Goal: Information Seeking & Learning: Find specific page/section

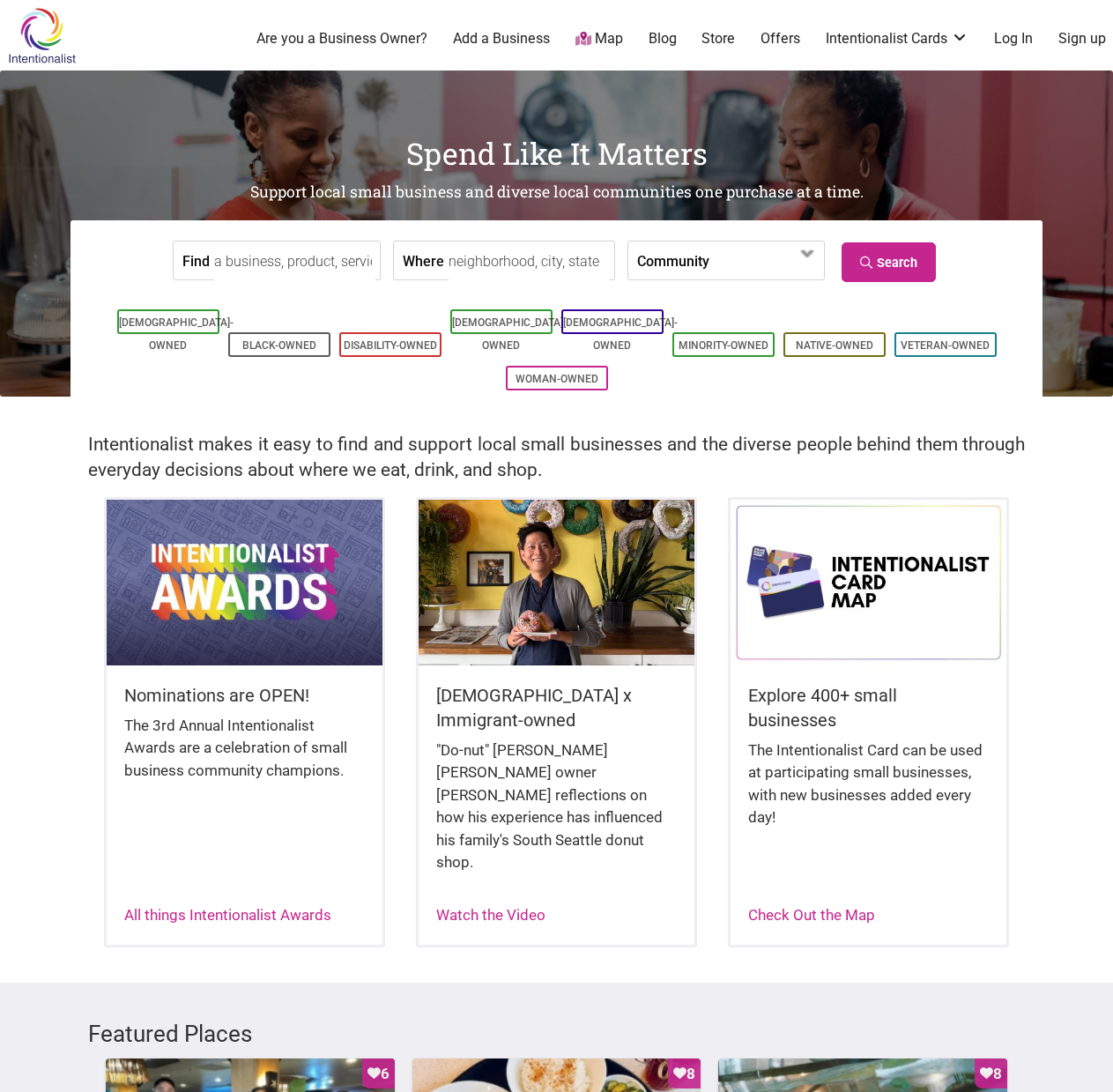
click at [297, 258] on input "Find" at bounding box center [295, 261] width 161 height 40
type input "c"
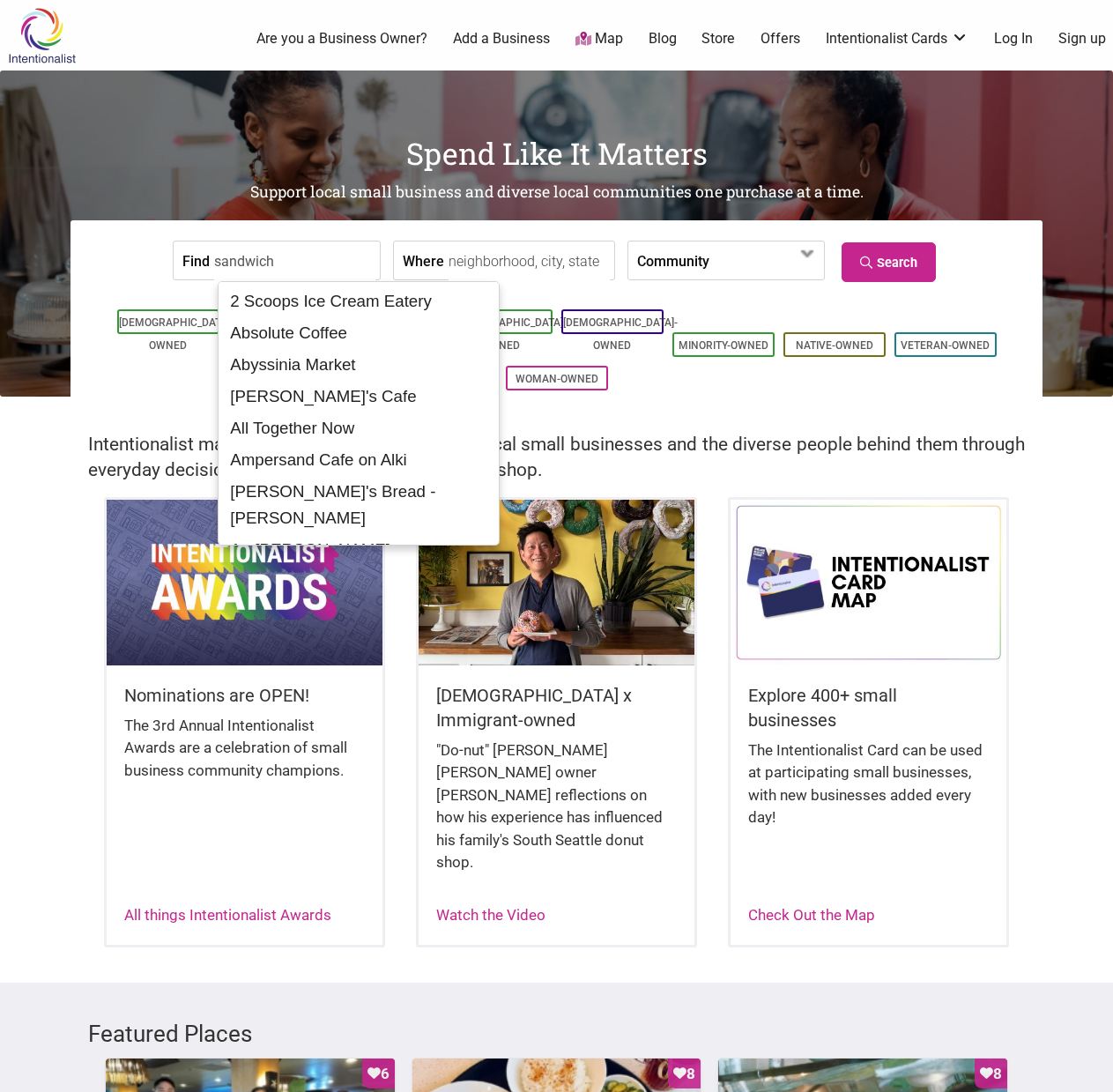
type input "sandwich"
click at [490, 258] on input "Where" at bounding box center [529, 261] width 161 height 40
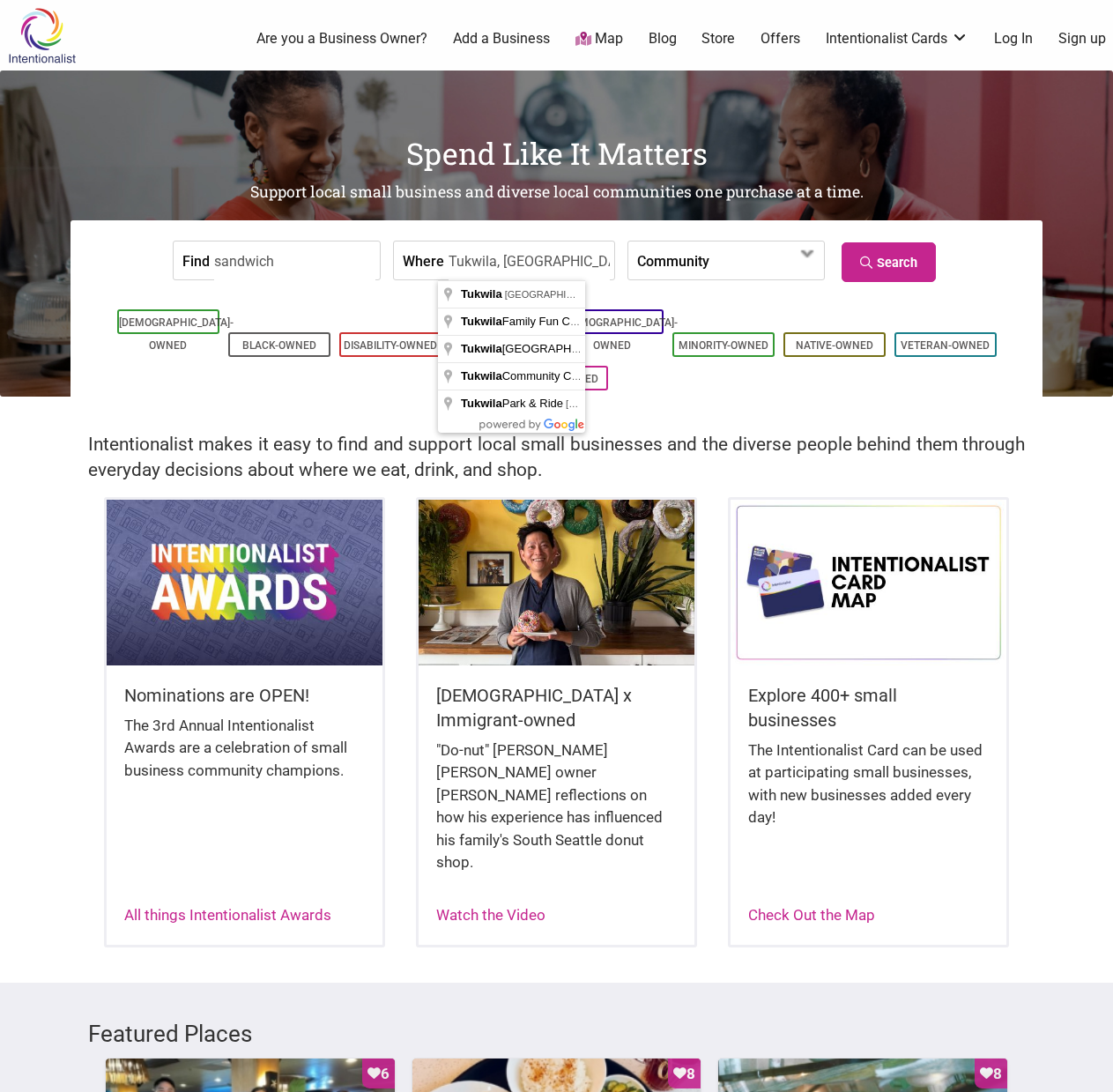
type input "Tukwila, WA, USA"
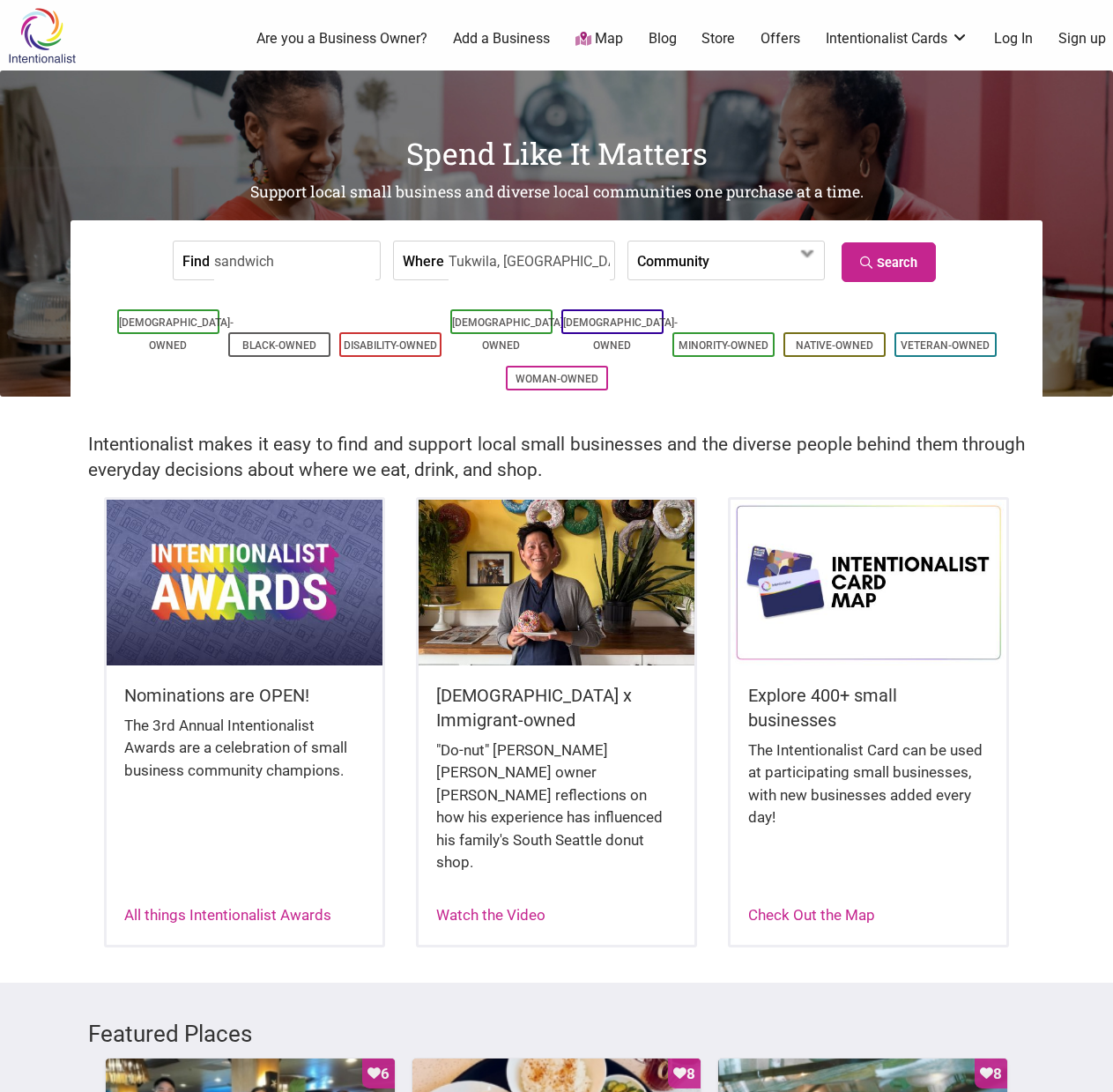
click at [674, 276] on label "Community" at bounding box center [673, 260] width 73 height 38
click at [906, 261] on link "Search" at bounding box center [888, 262] width 94 height 40
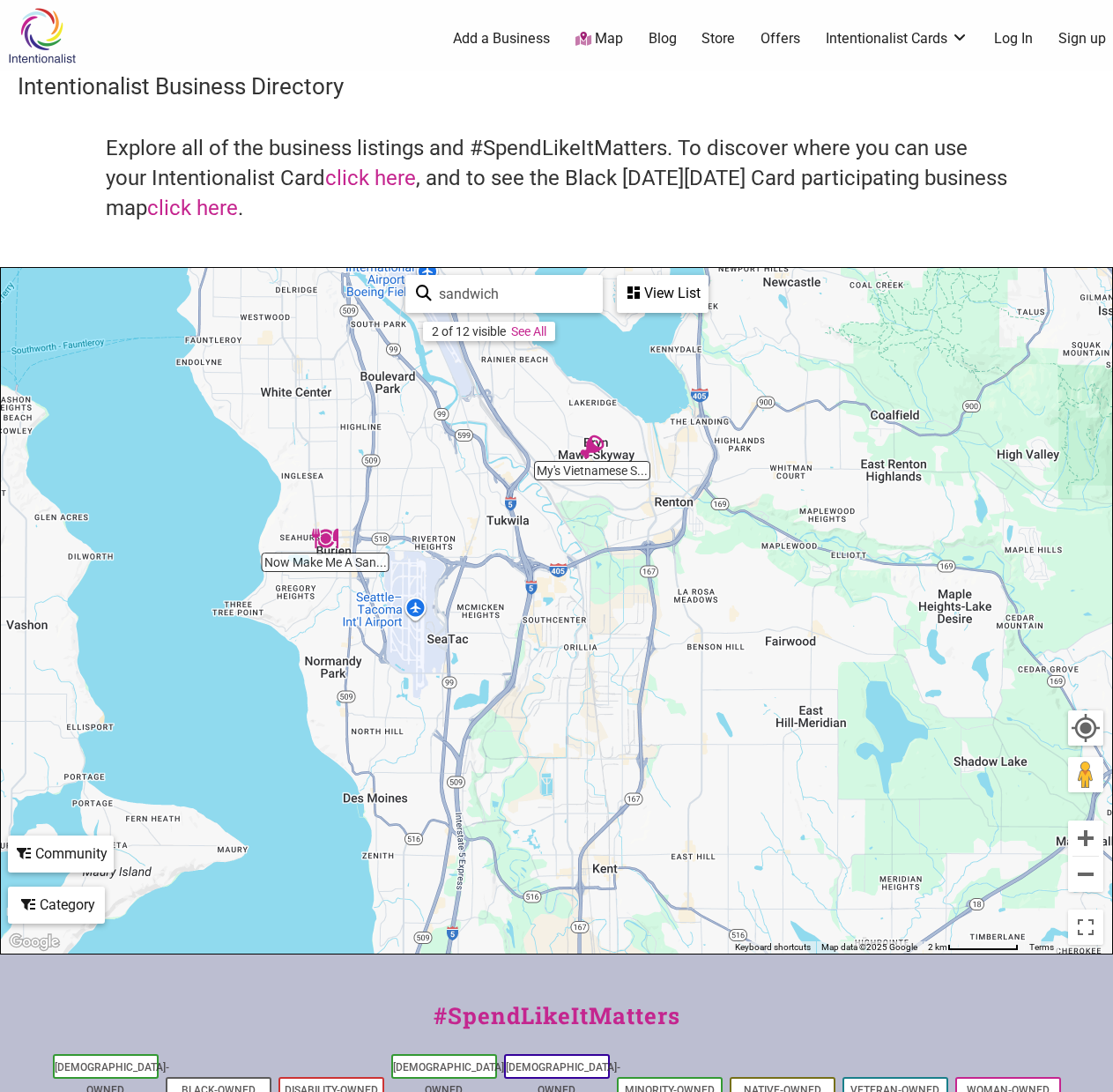
click at [595, 442] on img "My's Vietnamese Sandwiches and Deli" at bounding box center [591, 446] width 26 height 26
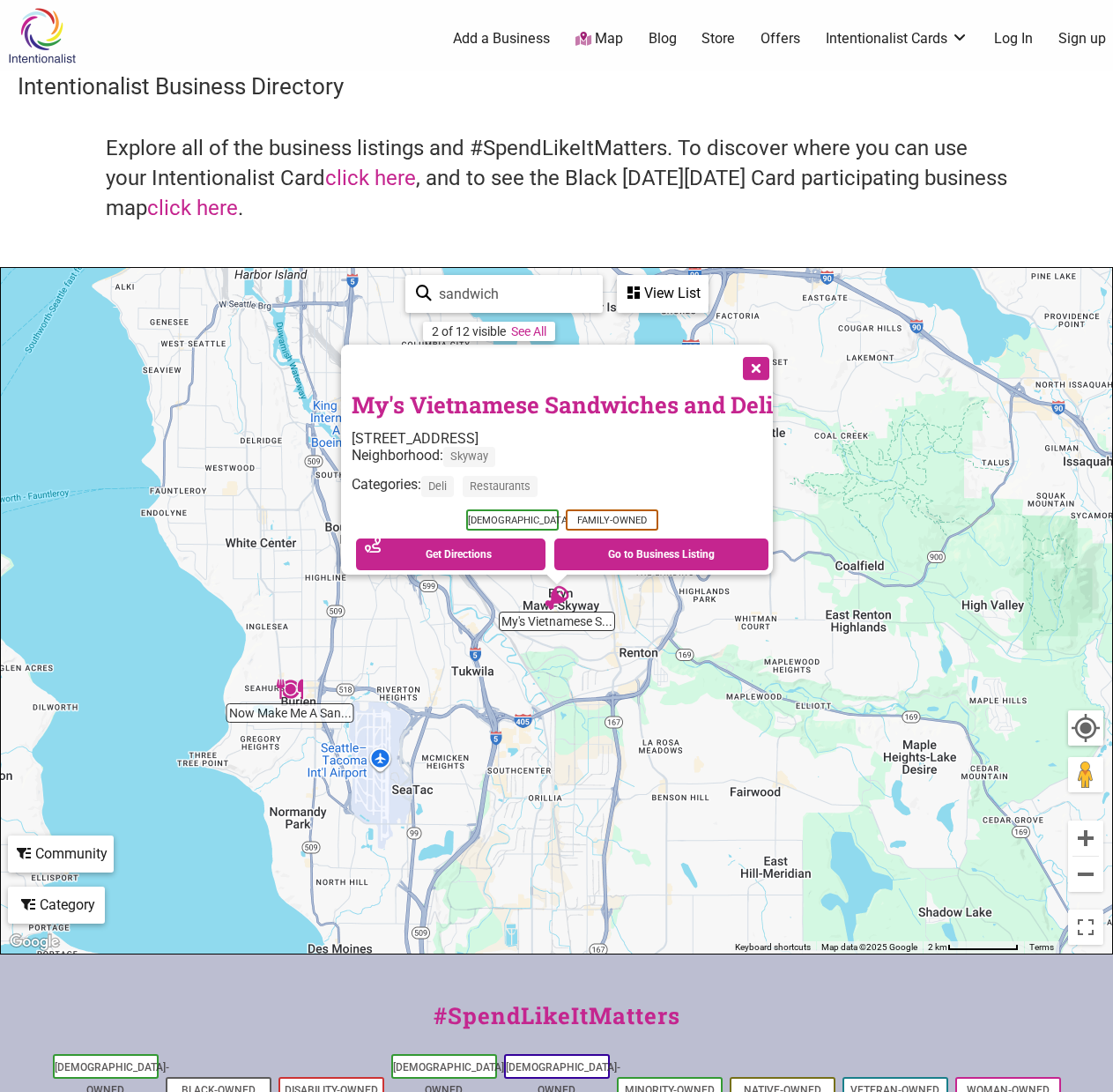
click at [768, 368] on button "Close" at bounding box center [753, 366] width 44 height 44
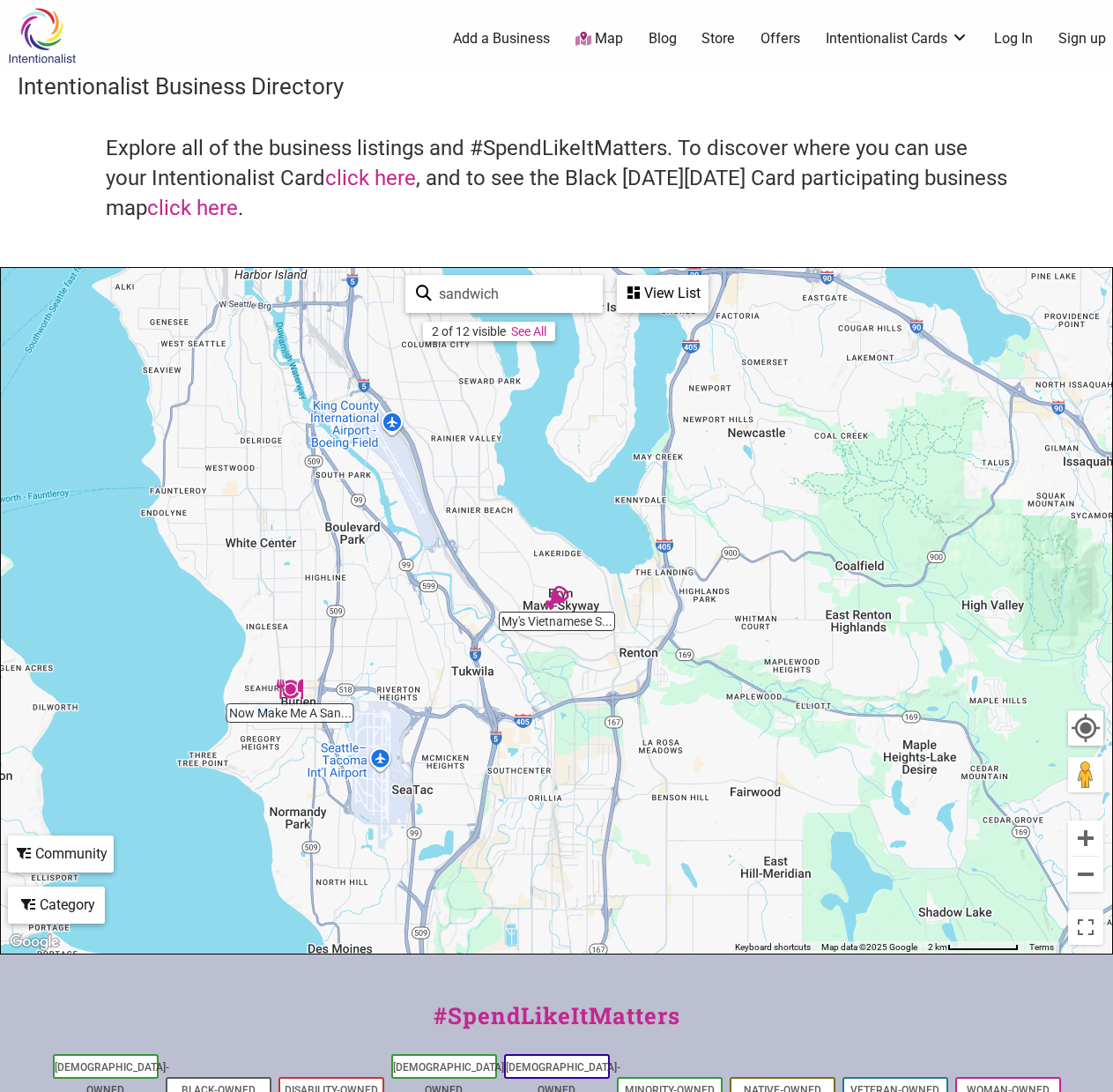
click at [557, 596] on img "My's Vietnamese Sandwiches and Deli" at bounding box center [556, 597] width 26 height 26
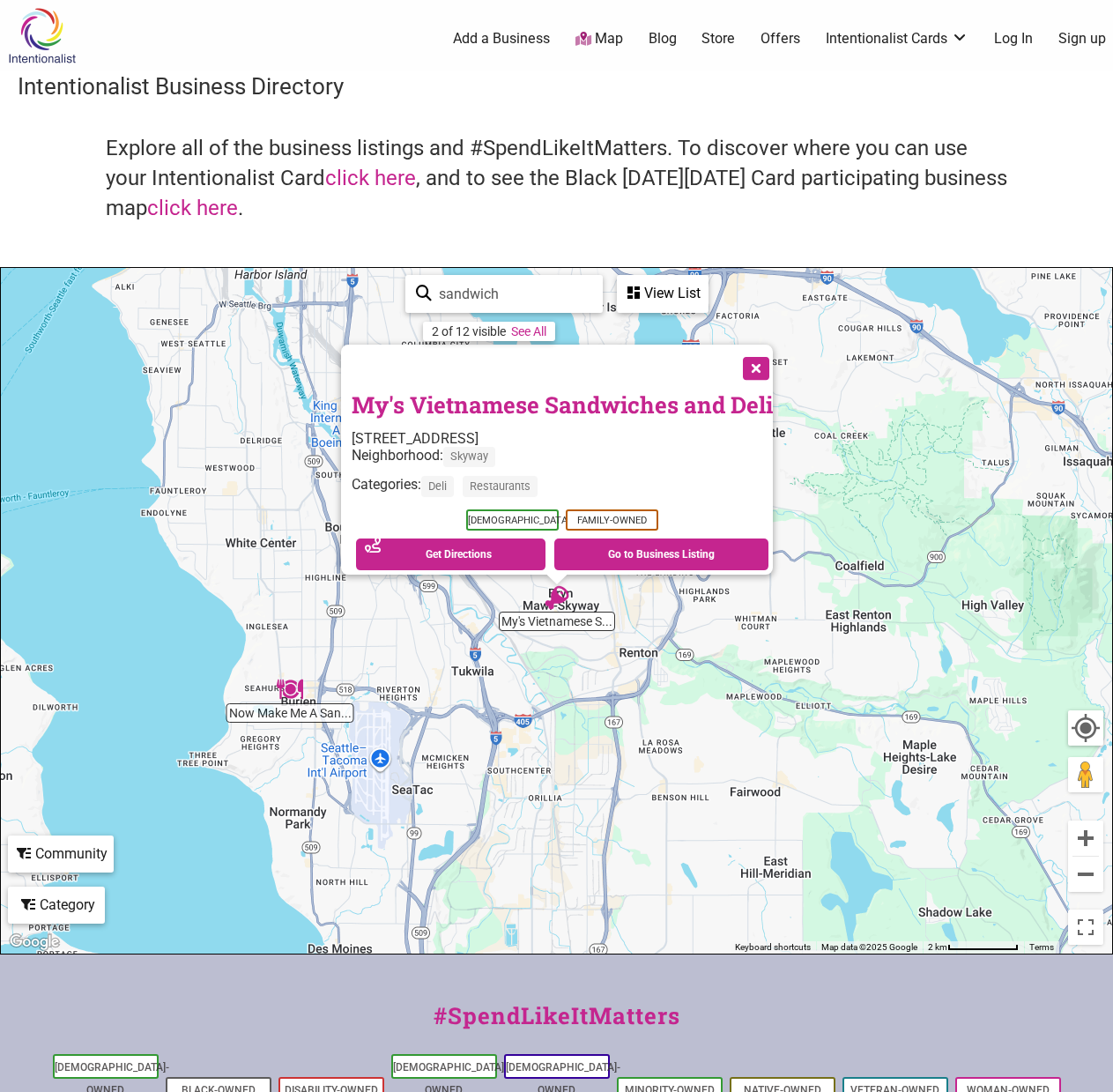
click at [515, 400] on link "My's Vietnamese Sandwiches and Deli" at bounding box center [562, 404] width 422 height 30
